Goal: Information Seeking & Learning: Learn about a topic

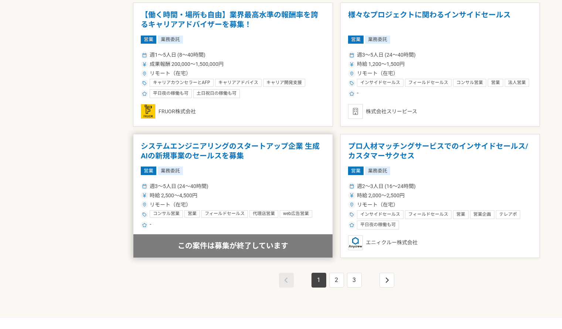
scroll to position [1220, 0]
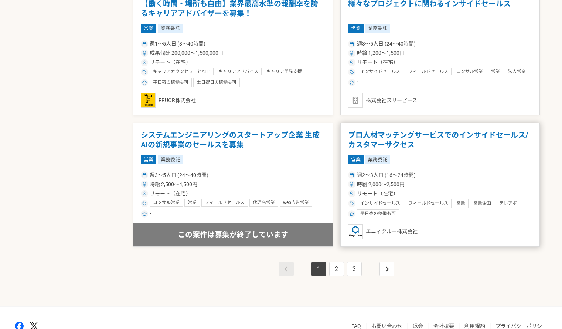
click at [413, 142] on h1 "プロ人材マッチングサービスでのインサイドセールス/カスタマーサクセス" at bounding box center [440, 139] width 184 height 19
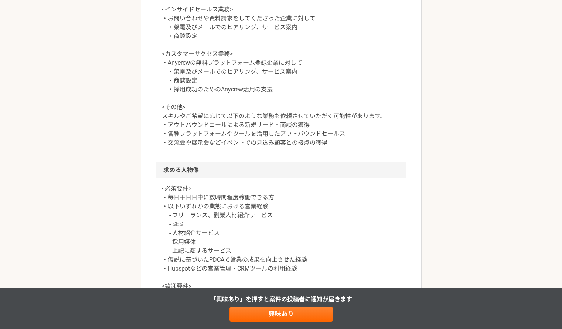
scroll to position [333, 0]
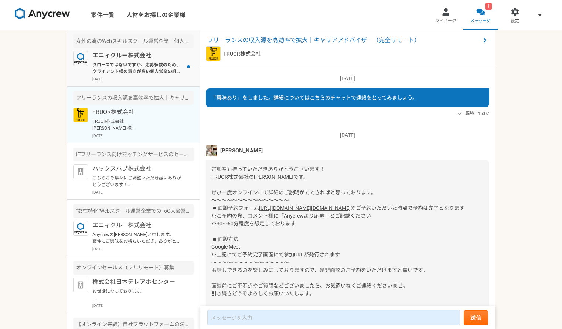
scroll to position [622, 0]
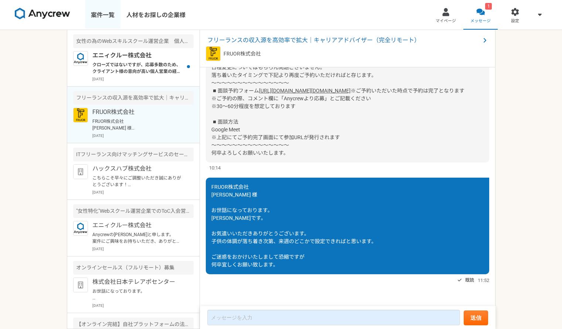
click at [106, 14] on link "案件一覧" at bounding box center [102, 15] width 35 height 30
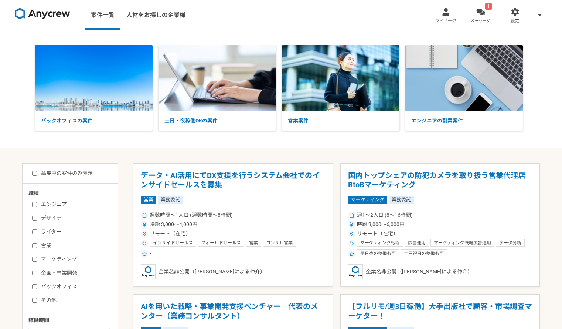
click at [35, 245] on input "営業" at bounding box center [34, 245] width 5 height 5
checkbox input "true"
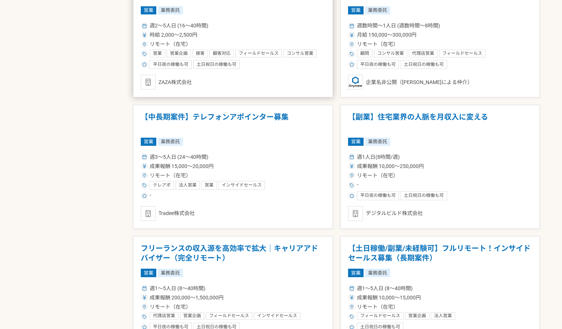
scroll to position [518, 0]
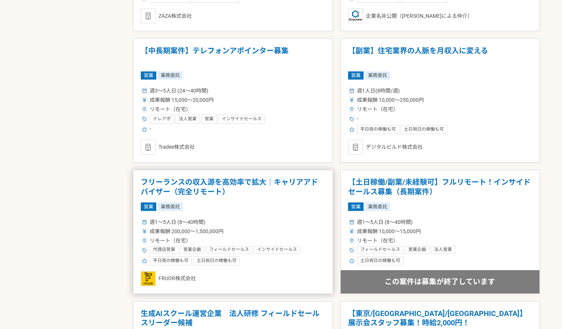
click at [212, 184] on h1 "フリーランスの収入源を高効率で拡大｜キャリアアドバイザー（完全リモート）" at bounding box center [233, 186] width 184 height 19
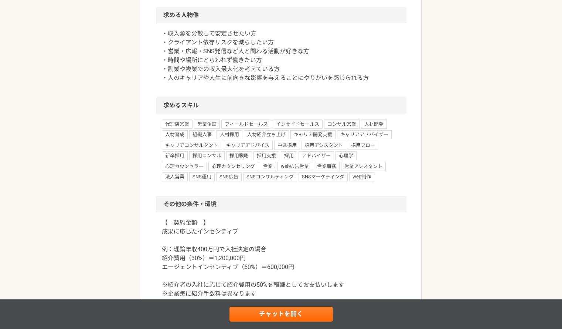
scroll to position [518, 0]
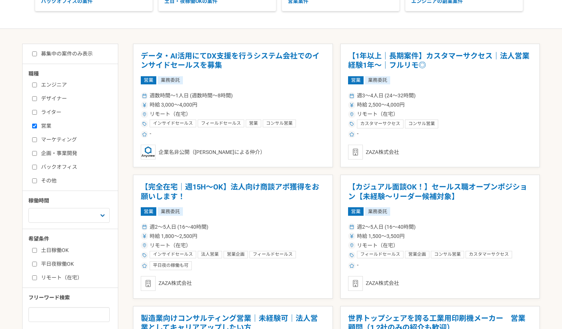
scroll to position [148, 0]
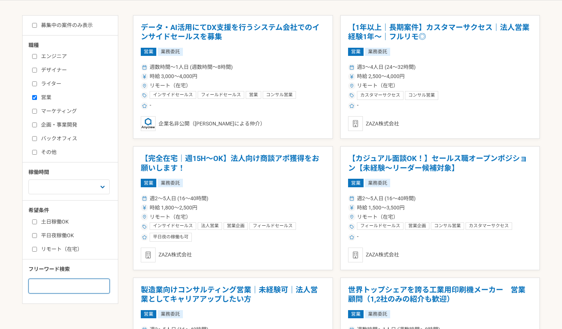
click at [67, 291] on input at bounding box center [68, 285] width 81 height 15
type input "成果報酬"
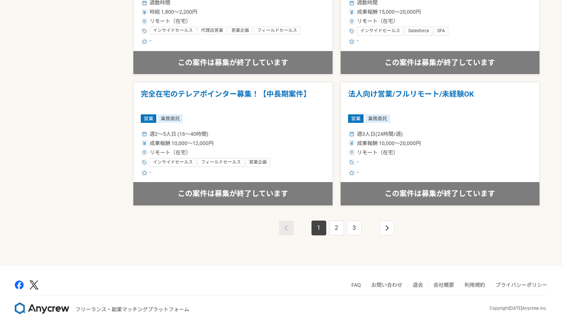
scroll to position [1261, 0]
click at [337, 231] on link "2" at bounding box center [336, 227] width 15 height 15
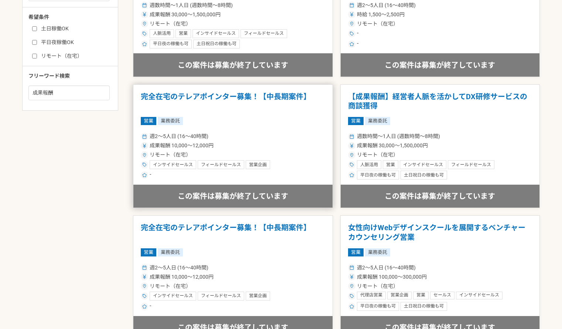
scroll to position [407, 0]
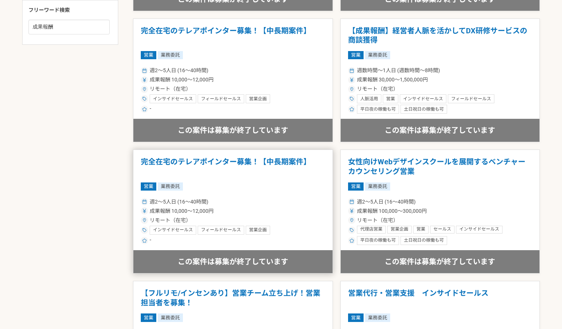
click at [244, 163] on h1 "完全在宅のテレアポインター募集！【中長期案件】" at bounding box center [233, 166] width 184 height 19
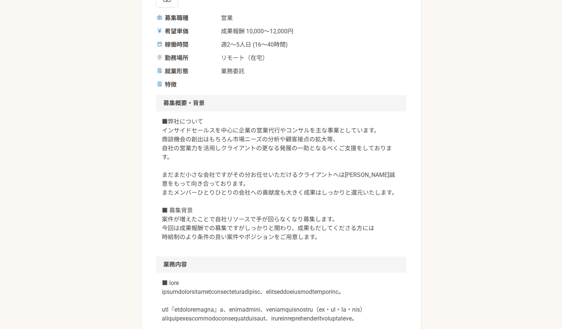
scroll to position [185, 0]
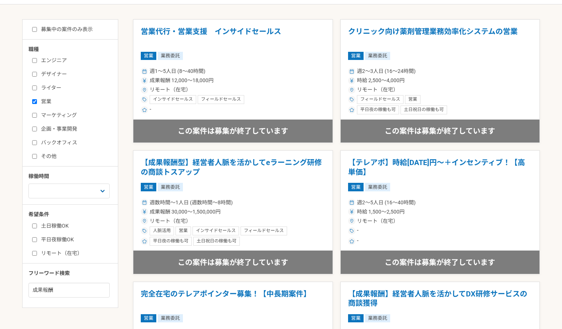
scroll to position [185, 0]
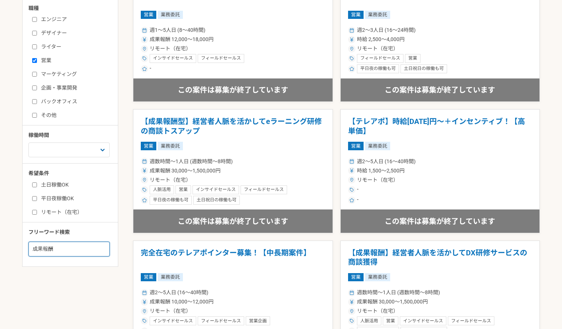
click at [59, 248] on input "成果報酬" at bounding box center [68, 248] width 81 height 15
type input "成"
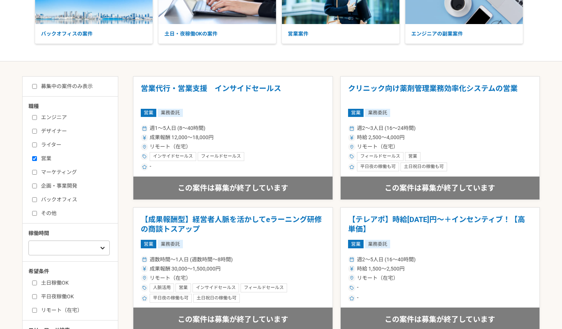
scroll to position [0, 0]
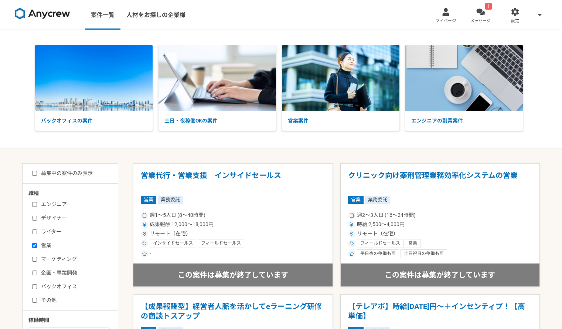
click at [35, 231] on input "ライター" at bounding box center [34, 231] width 5 height 5
checkbox input "true"
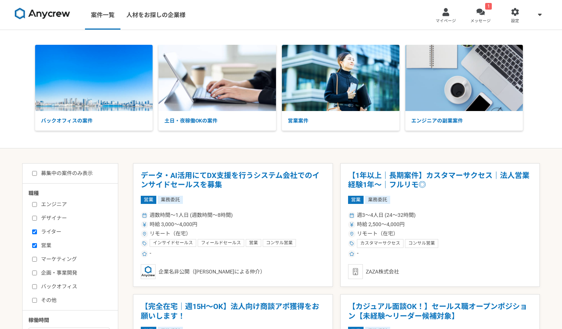
click at [36, 244] on input "営業" at bounding box center [34, 245] width 5 height 5
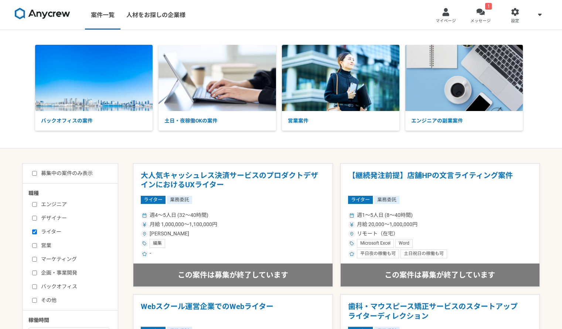
click at [34, 245] on input "営業" at bounding box center [34, 245] width 5 height 5
checkbox input "true"
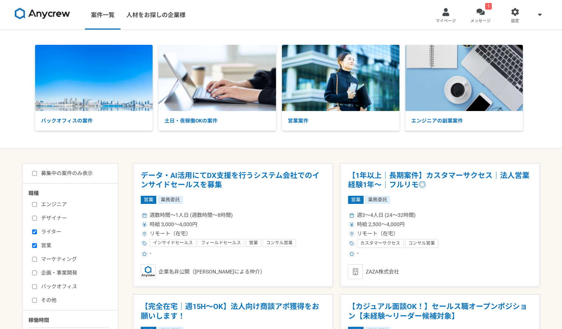
click at [36, 233] on input "ライター" at bounding box center [34, 231] width 5 height 5
checkbox input "false"
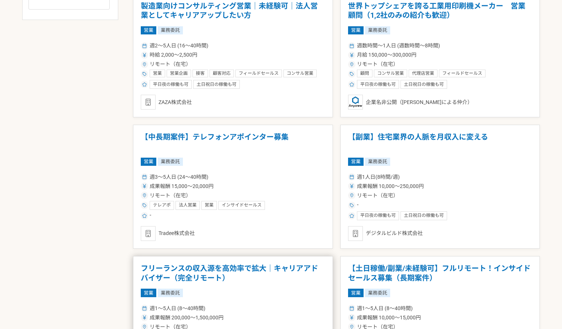
scroll to position [444, 0]
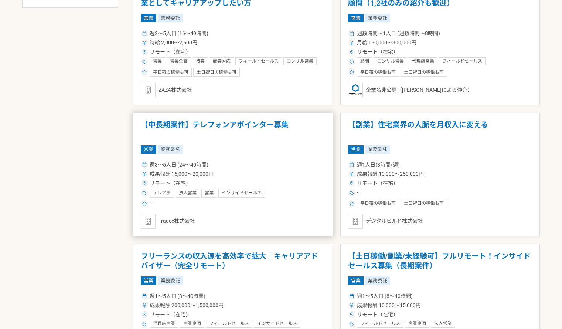
click at [209, 128] on h1 "【中長期案件】テレフォンアポインター募集" at bounding box center [233, 129] width 184 height 19
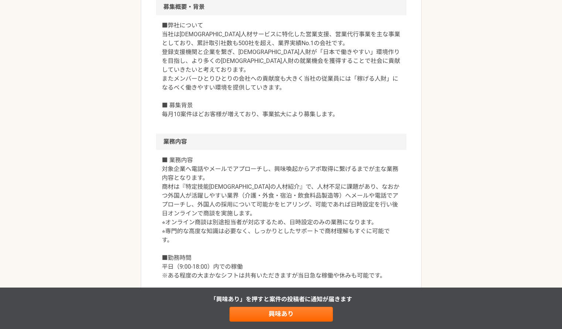
scroll to position [259, 0]
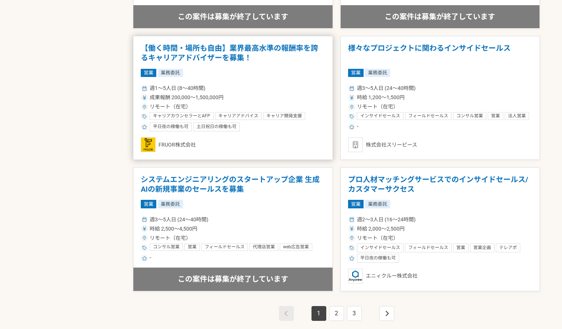
scroll to position [1220, 0]
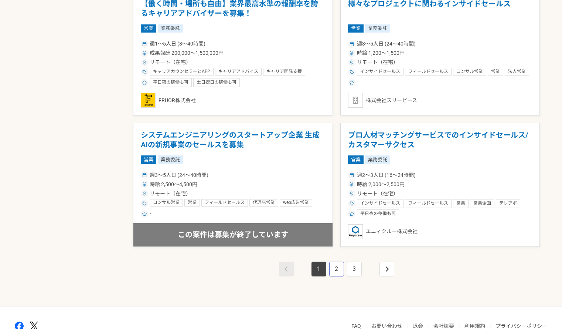
click at [333, 265] on link "2" at bounding box center [336, 268] width 15 height 15
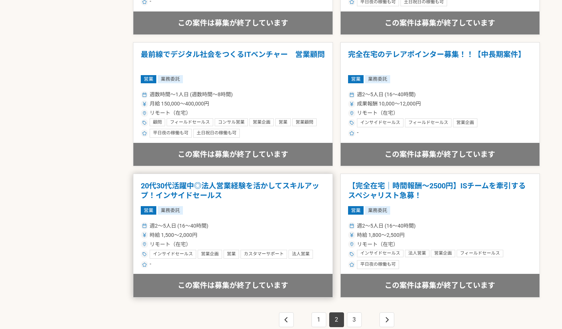
scroll to position [1220, 0]
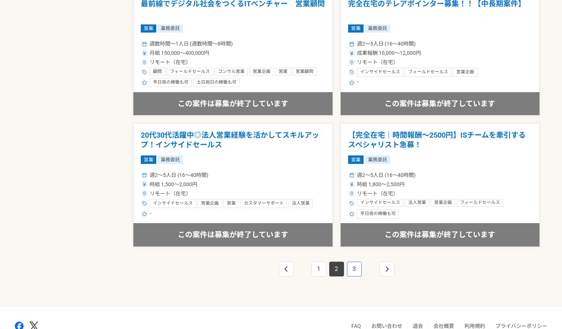
click at [352, 263] on link "3" at bounding box center [354, 268] width 15 height 15
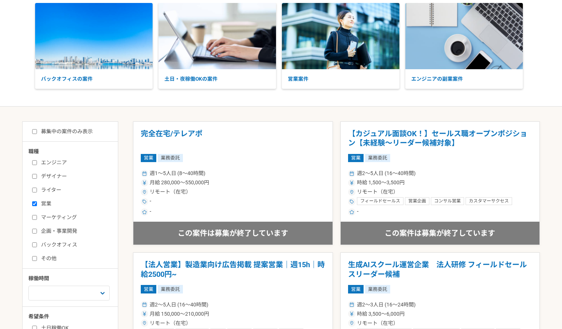
scroll to position [41, 0]
click at [36, 260] on input "その他" at bounding box center [34, 258] width 5 height 5
checkbox input "true"
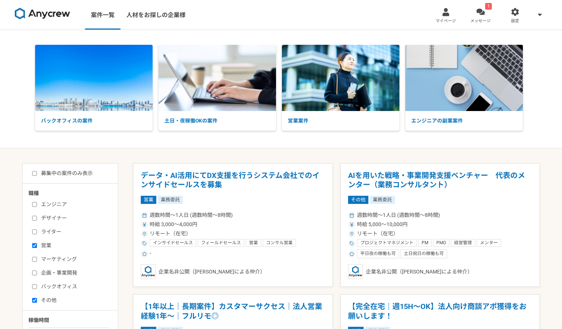
click at [33, 243] on input "営業" at bounding box center [34, 245] width 5 height 5
checkbox input "false"
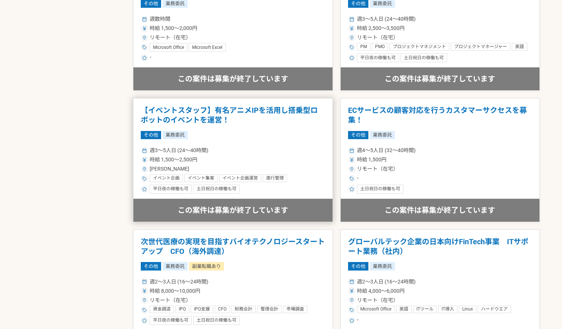
scroll to position [81, 0]
